Goal: Find specific page/section: Find specific page/section

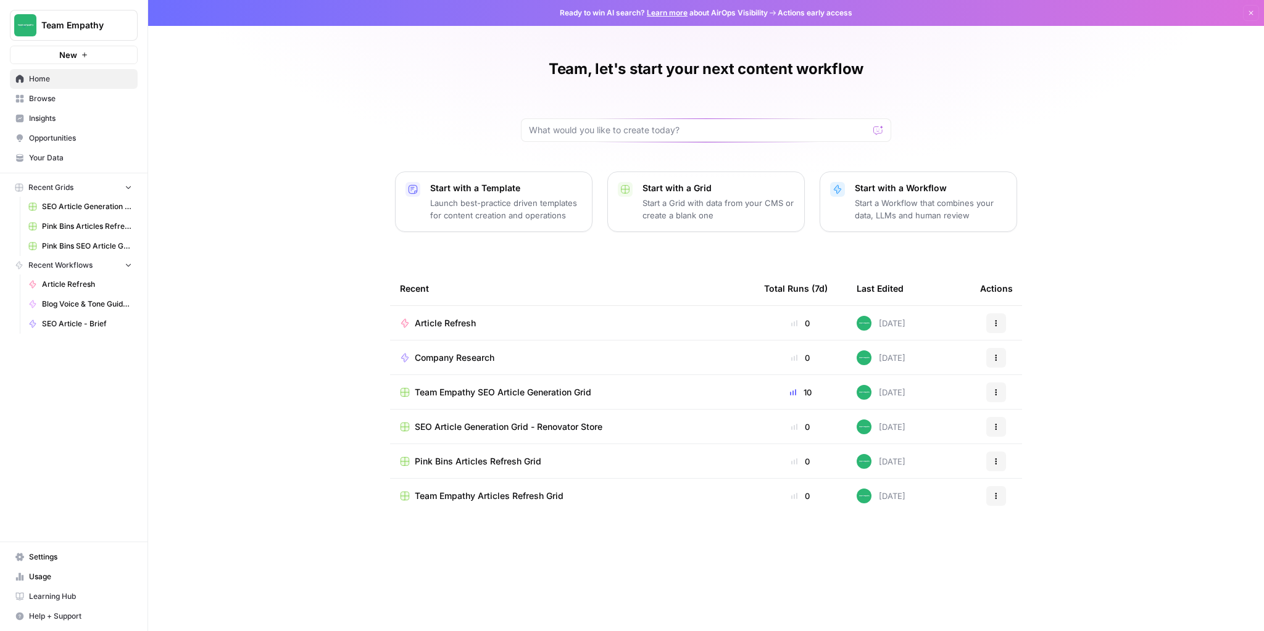
drag, startPoint x: 50, startPoint y: 99, endPoint x: 57, endPoint y: 101, distance: 7.6
click at [50, 99] on span "Browse" at bounding box center [80, 98] width 103 height 11
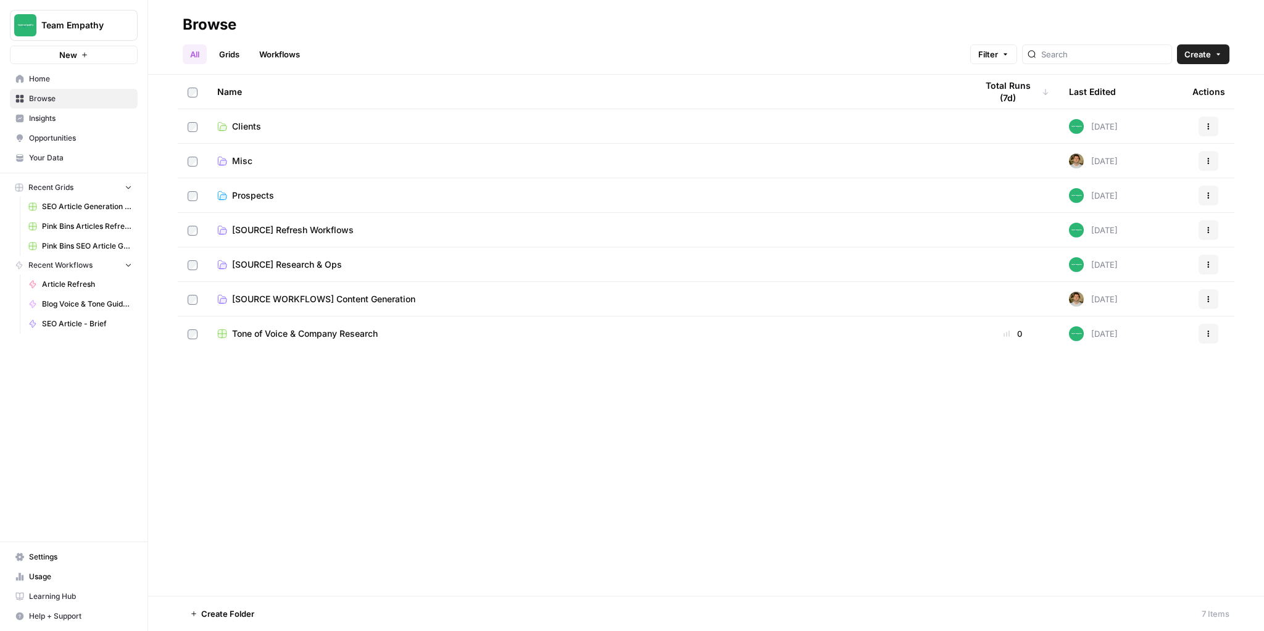
click at [249, 190] on span "Prospects" at bounding box center [253, 195] width 42 height 12
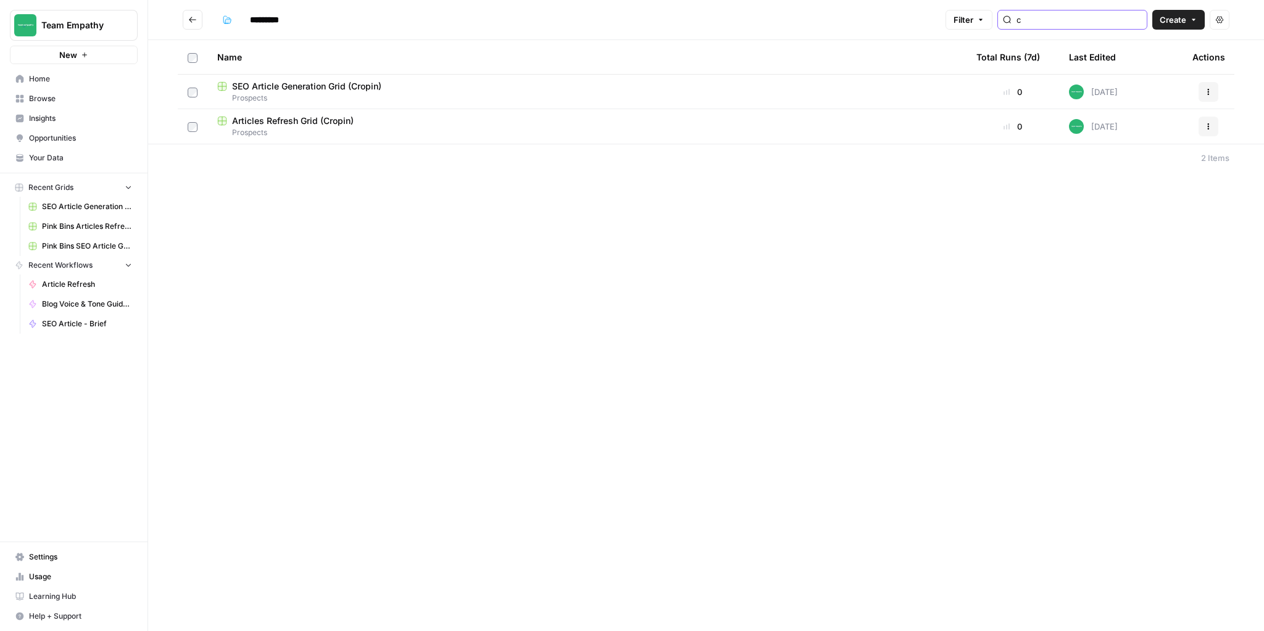
type input "c"
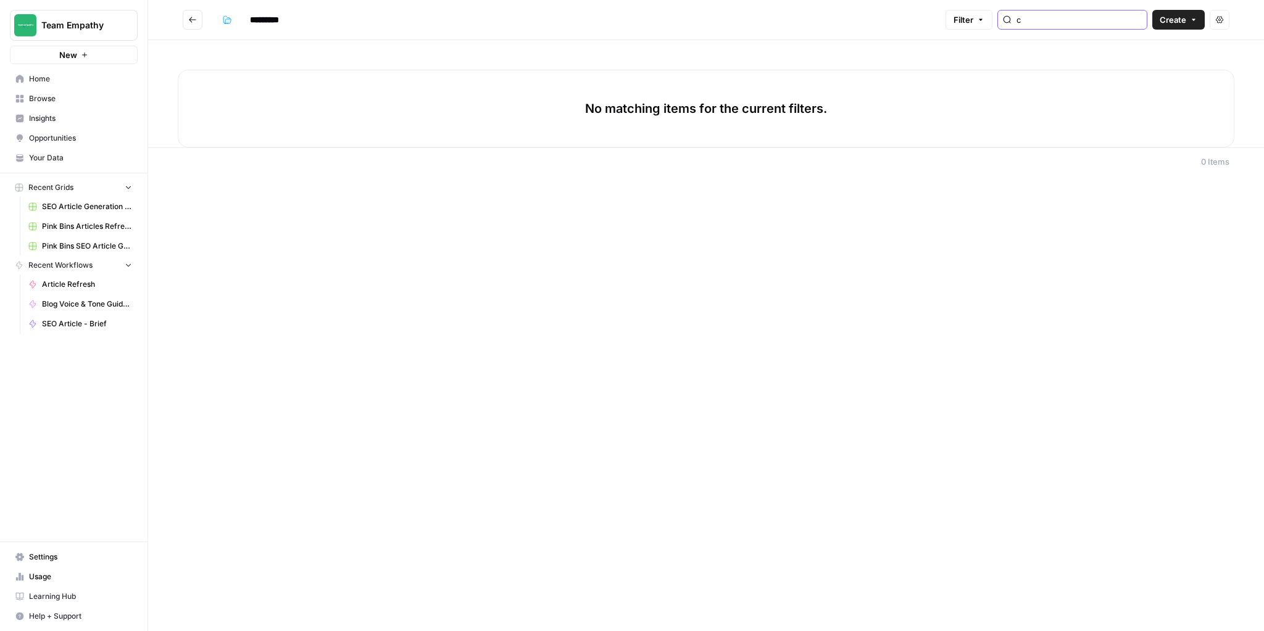
type input "c"
